Goal: Information Seeking & Learning: Find contact information

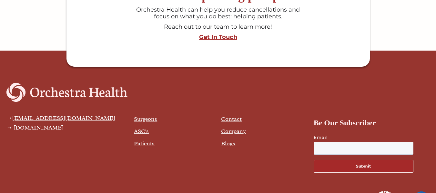
scroll to position [1739, 0]
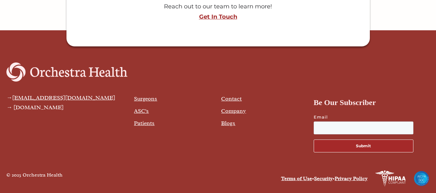
drag, startPoint x: 52, startPoint y: 95, endPoint x: 7, endPoint y: 135, distance: 59.3
click at [7, 135] on div "→ hello@orchestrahealth.com → orchestrahealth.com" at bounding box center [66, 123] width 121 height 70
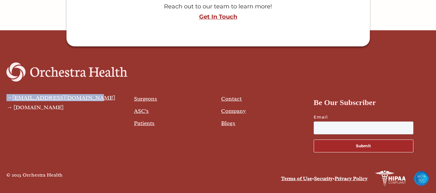
drag, startPoint x: 0, startPoint y: 91, endPoint x: 88, endPoint y: 94, distance: 87.9
click at [88, 94] on div "→ hello@orchestrahealth.com → orchestrahealth.com Surgeons ASC's Patients Conta…" at bounding box center [218, 110] width 436 height 108
copy div "→ hello@orchestrahealth.com"
click at [234, 98] on link "Contact" at bounding box center [231, 98] width 21 height 7
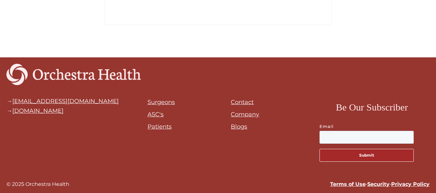
scroll to position [552, 0]
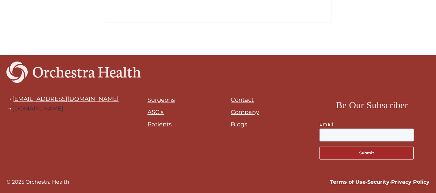
click at [56, 106] on link "orchestrahealth.com" at bounding box center [37, 108] width 51 height 7
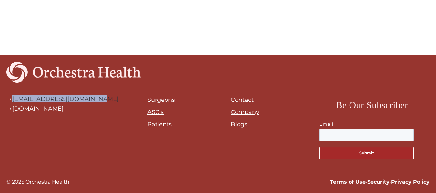
drag, startPoint x: 119, startPoint y: 98, endPoint x: 15, endPoint y: 96, distance: 104.0
click at [15, 96] on div "→ hello@orchestrahealth.com → orchestrahealth.com" at bounding box center [73, 127] width 135 height 76
copy link "[EMAIL_ADDRESS][DOMAIN_NAME]"
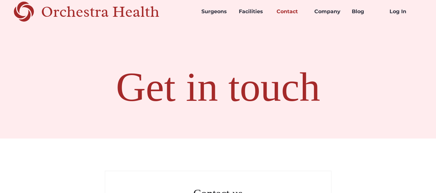
scroll to position [0, 0]
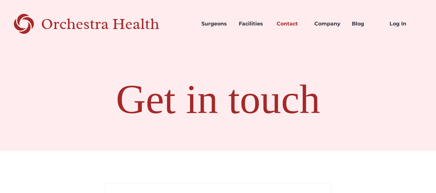
click at [111, 25] on div "Orchestra Health" at bounding box center [111, 23] width 141 height 13
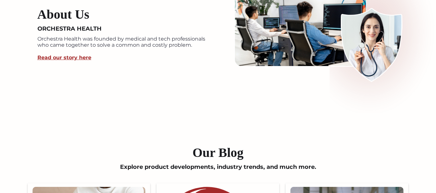
scroll to position [1284, 0]
click at [79, 56] on link "Read our story here" at bounding box center [64, 57] width 54 height 6
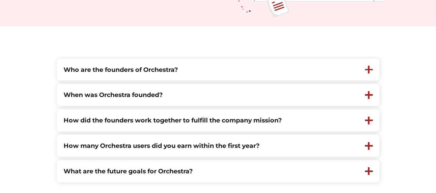
scroll to position [159, 0]
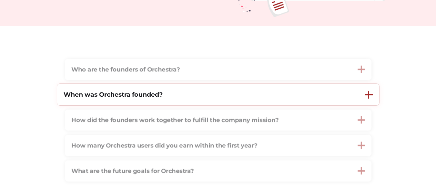
click at [134, 94] on strong "When was Orchestra founded?" at bounding box center [113, 95] width 99 height 8
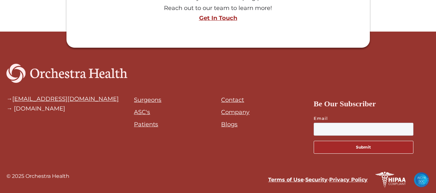
scroll to position [916, 0]
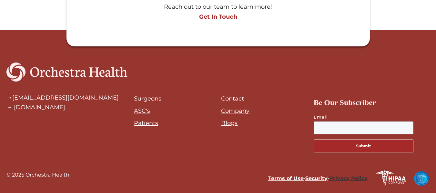
click at [341, 181] on link "Privacy Policy" at bounding box center [348, 179] width 38 height 6
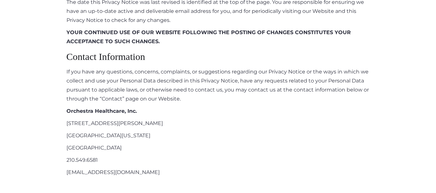
scroll to position [2467, 0]
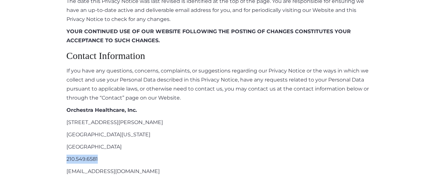
drag, startPoint x: 119, startPoint y: 145, endPoint x: 57, endPoint y: 143, distance: 62.4
copy p "210.549.6581"
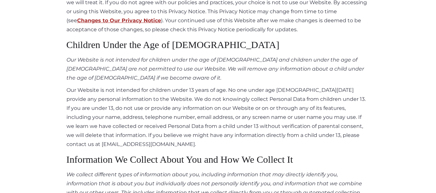
scroll to position [0, 0]
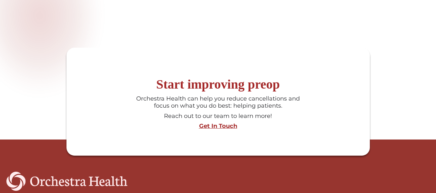
scroll to position [882, 0]
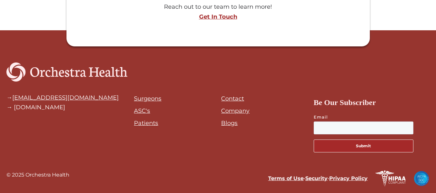
click at [233, 126] on link "Blogs" at bounding box center [229, 123] width 16 height 7
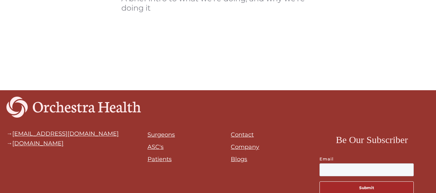
scroll to position [422, 0]
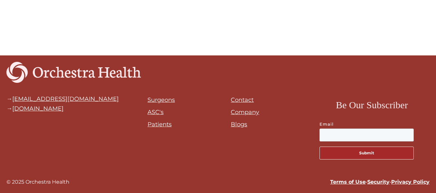
click at [153, 114] on link "ASC's" at bounding box center [156, 112] width 16 height 7
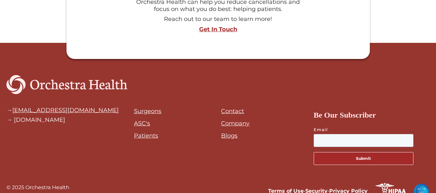
scroll to position [654, 0]
